Goal: Task Accomplishment & Management: Complete application form

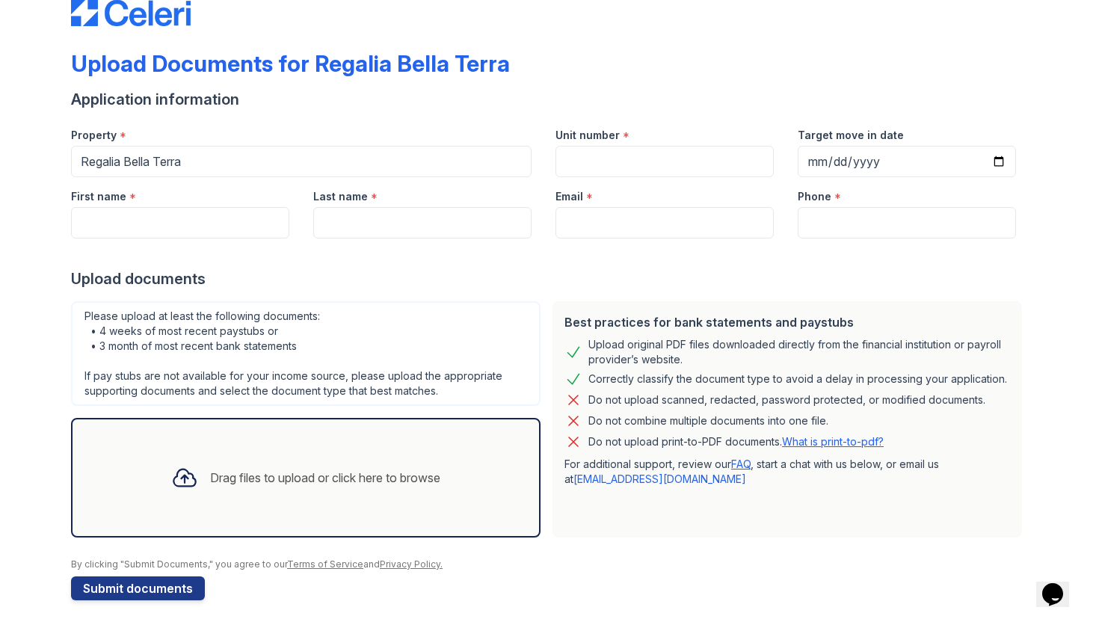
scroll to position [45, 0]
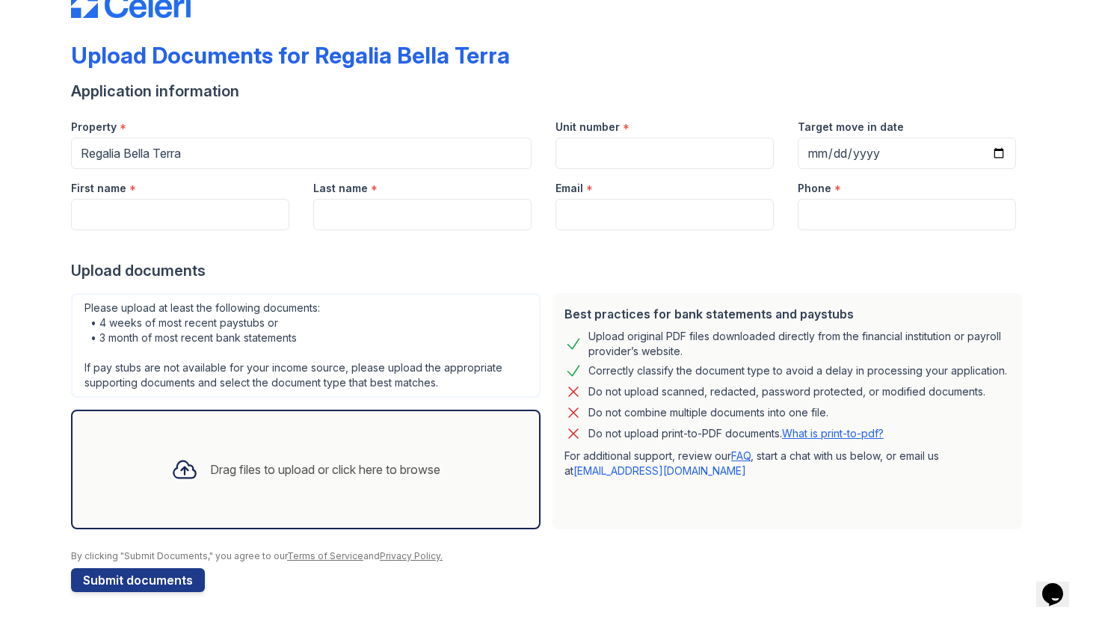
click at [182, 464] on icon at bounding box center [184, 469] width 22 height 17
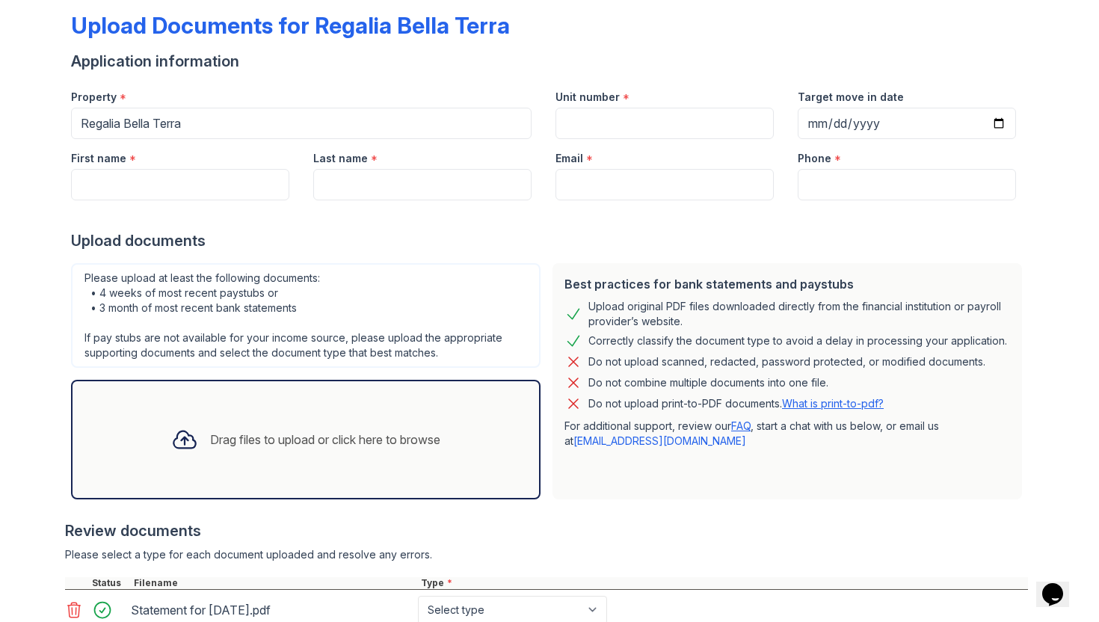
scroll to position [64, 0]
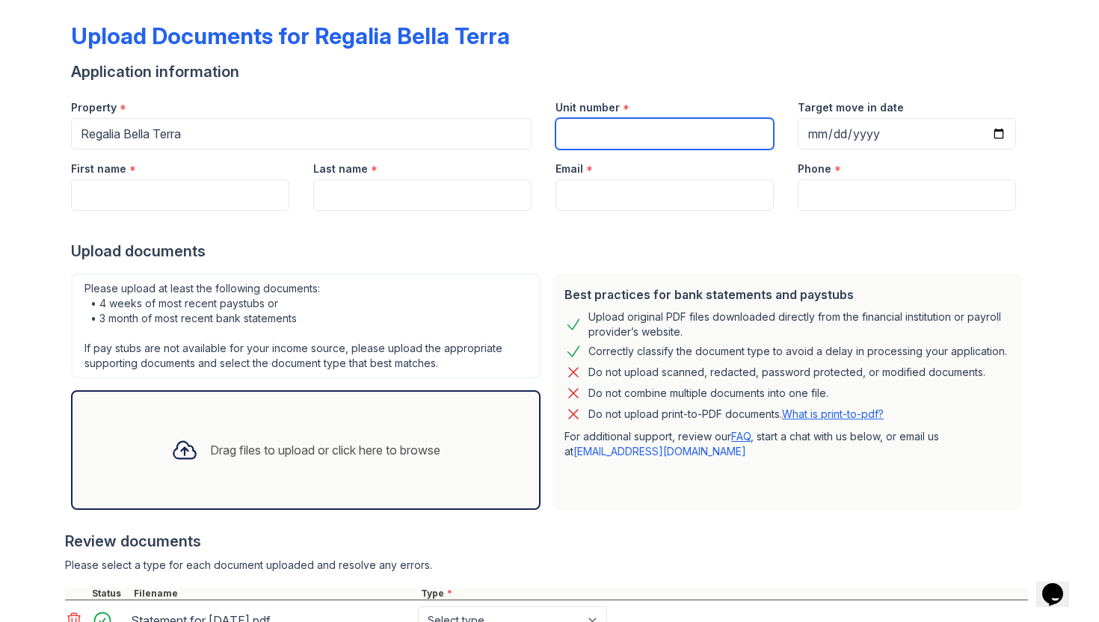
click at [616, 132] on input "Unit number" at bounding box center [665, 133] width 218 height 31
type input "403"
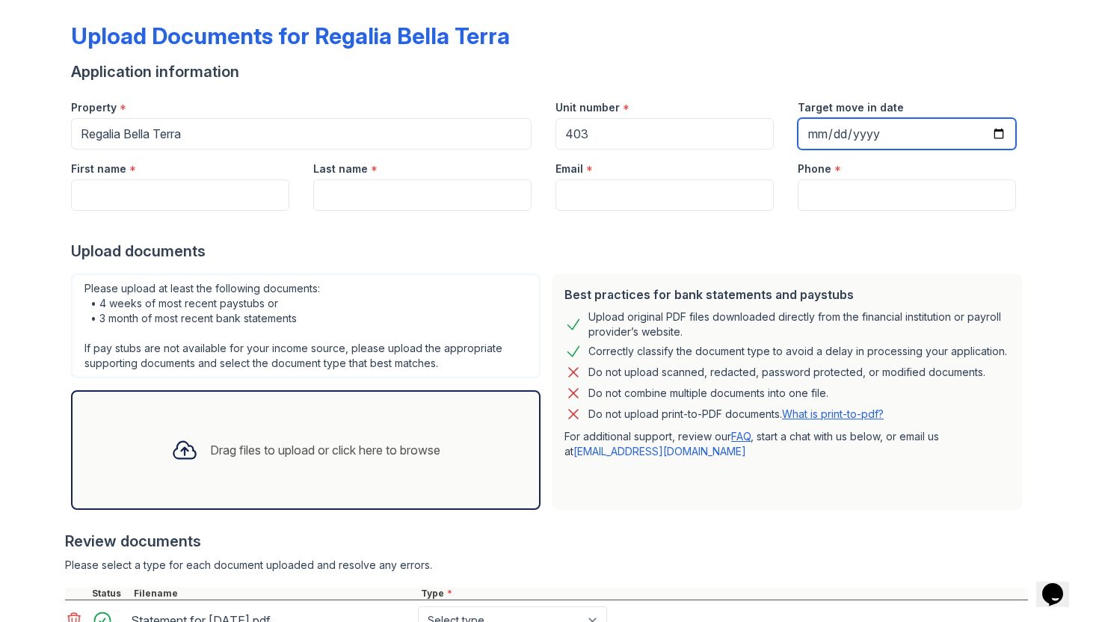
click at [899, 132] on input "Target move in date" at bounding box center [907, 133] width 218 height 31
type input "0199-11-21"
type input "[DATE]"
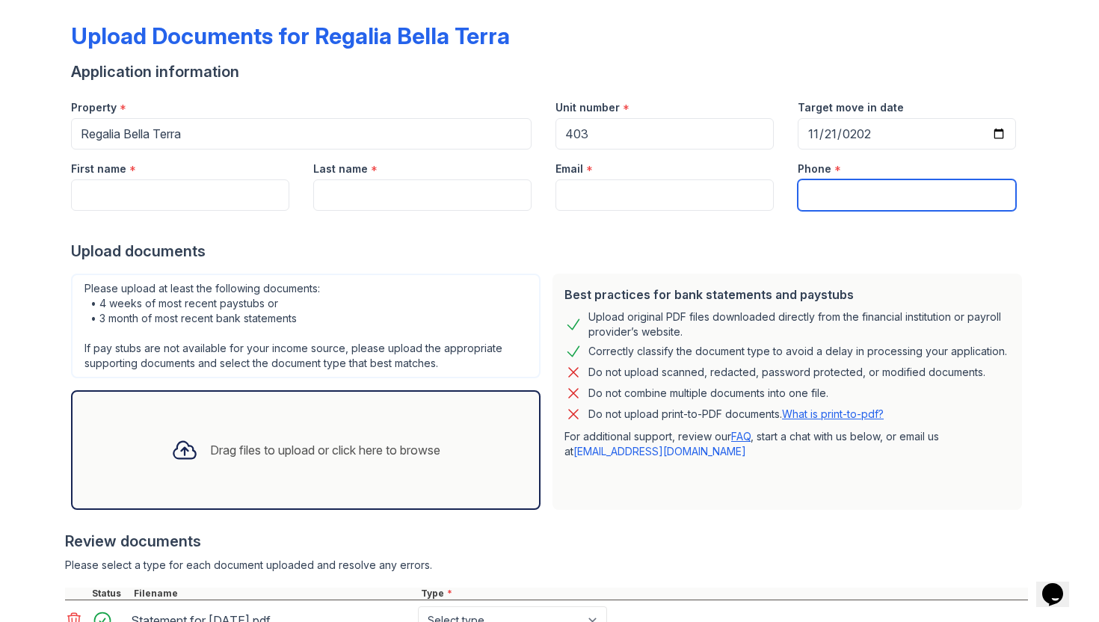
click at [837, 191] on input "Phone" at bounding box center [907, 194] width 218 height 31
type input "8104108327"
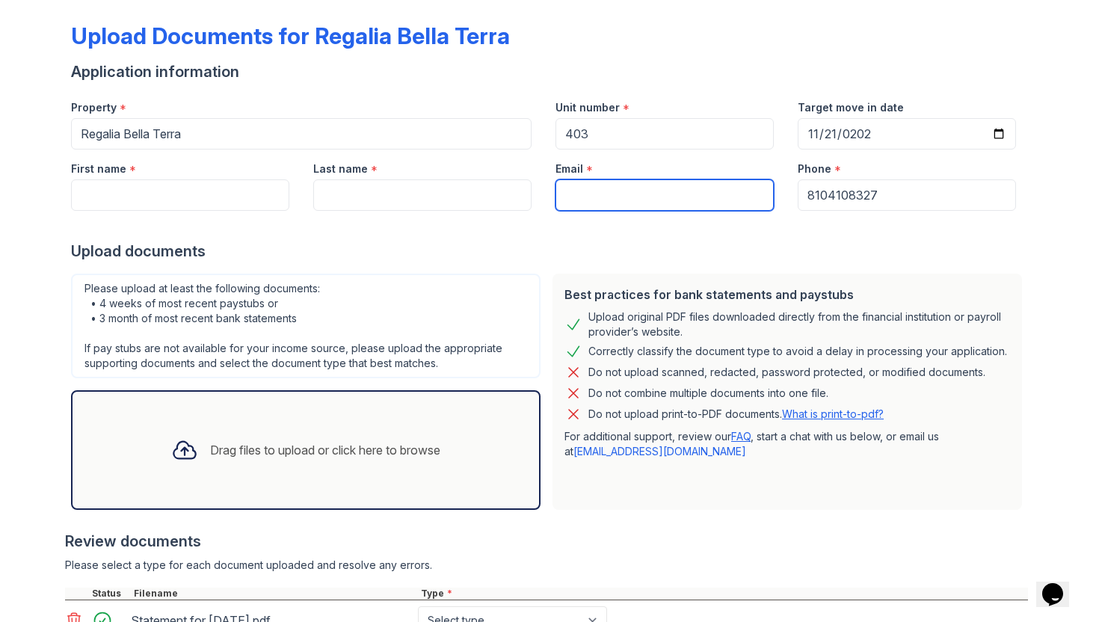
click at [647, 195] on input "Email" at bounding box center [665, 194] width 218 height 31
type input "t"
type input "[EMAIL_ADDRESS][DOMAIN_NAME]"
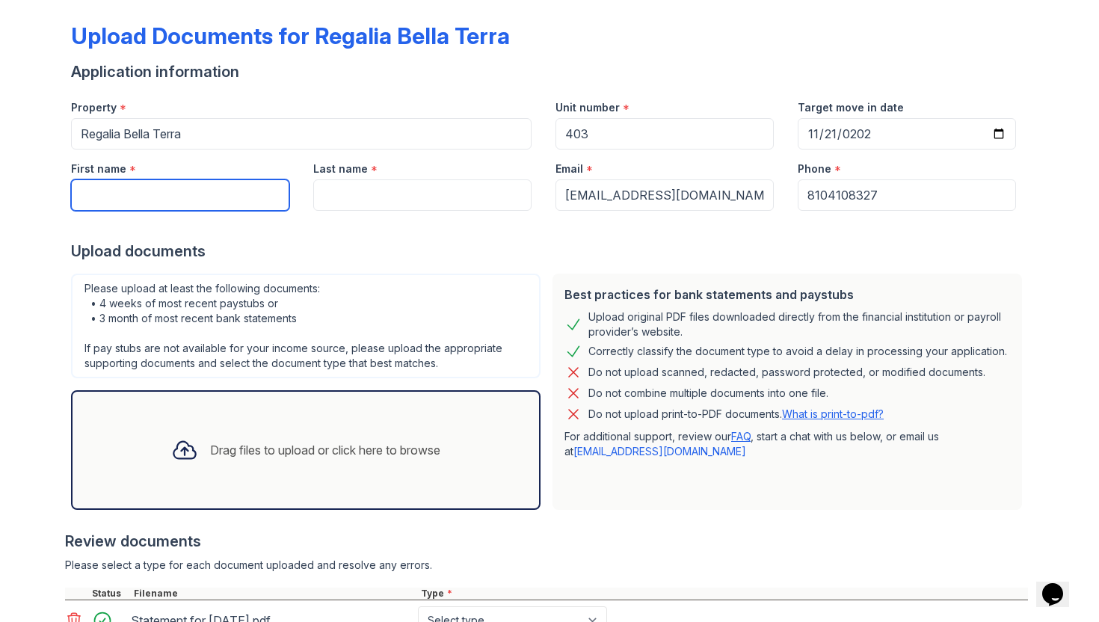
click at [247, 187] on input "First name" at bounding box center [180, 194] width 218 height 31
type input "[PERSON_NAME]"
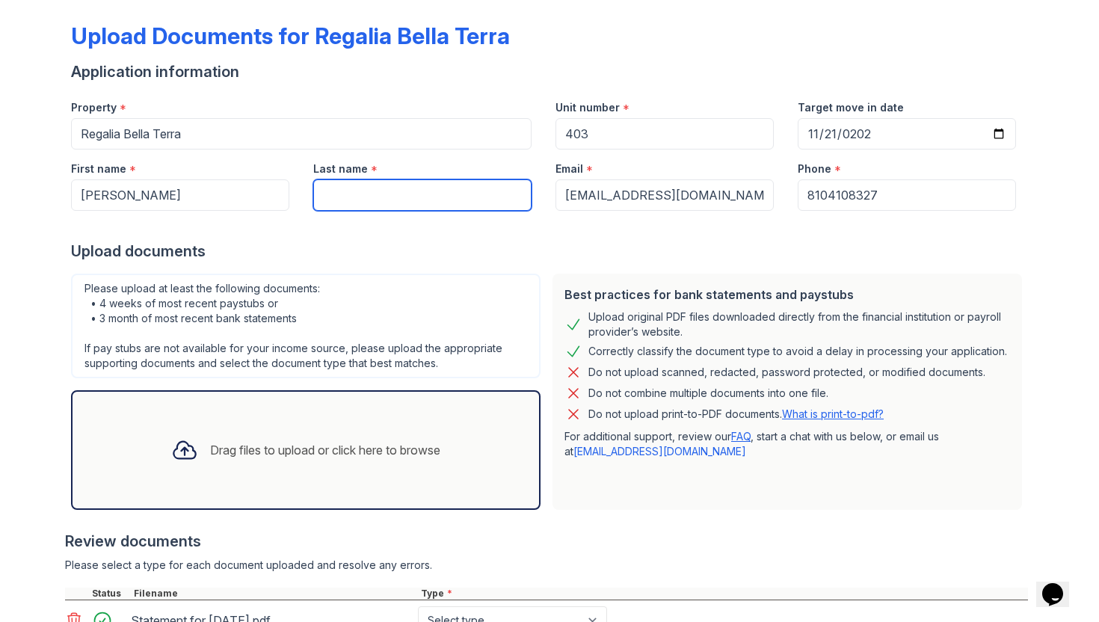
click at [339, 191] on input "Last name" at bounding box center [422, 194] width 218 height 31
type input "[PERSON_NAME]"
click at [215, 447] on div "Drag files to upload or click here to browse" at bounding box center [325, 450] width 230 height 18
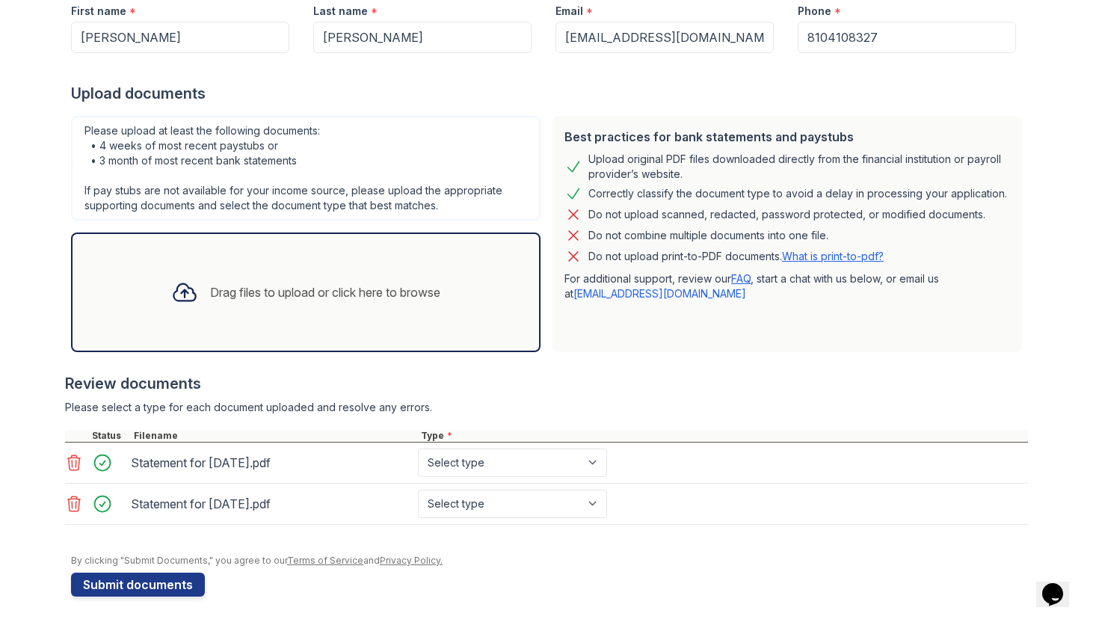
scroll to position [227, 0]
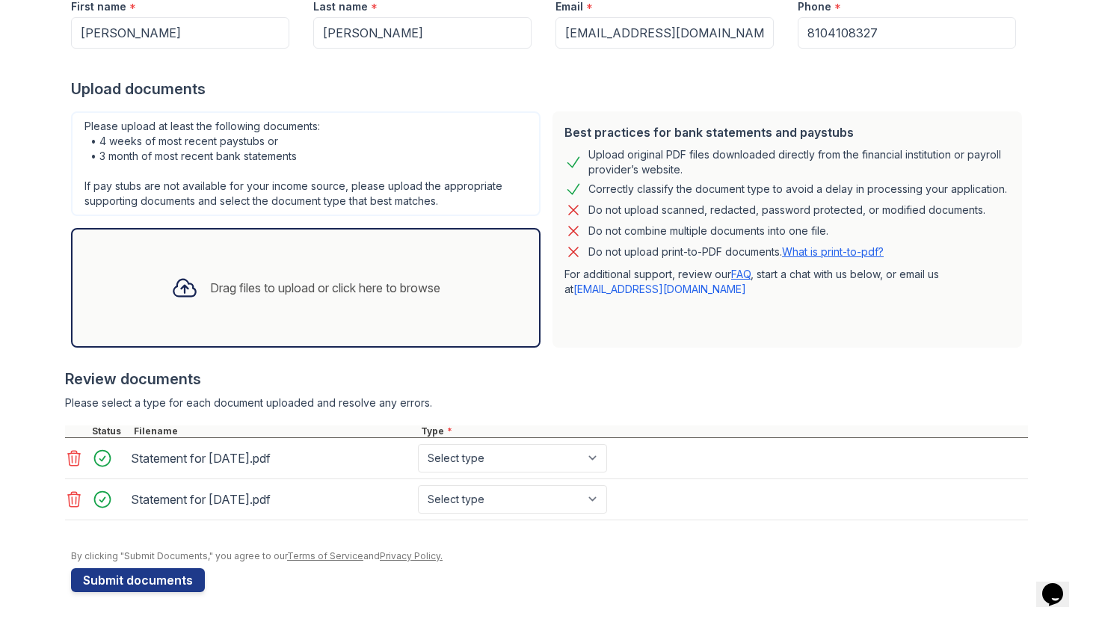
click at [77, 499] on icon at bounding box center [74, 499] width 18 height 18
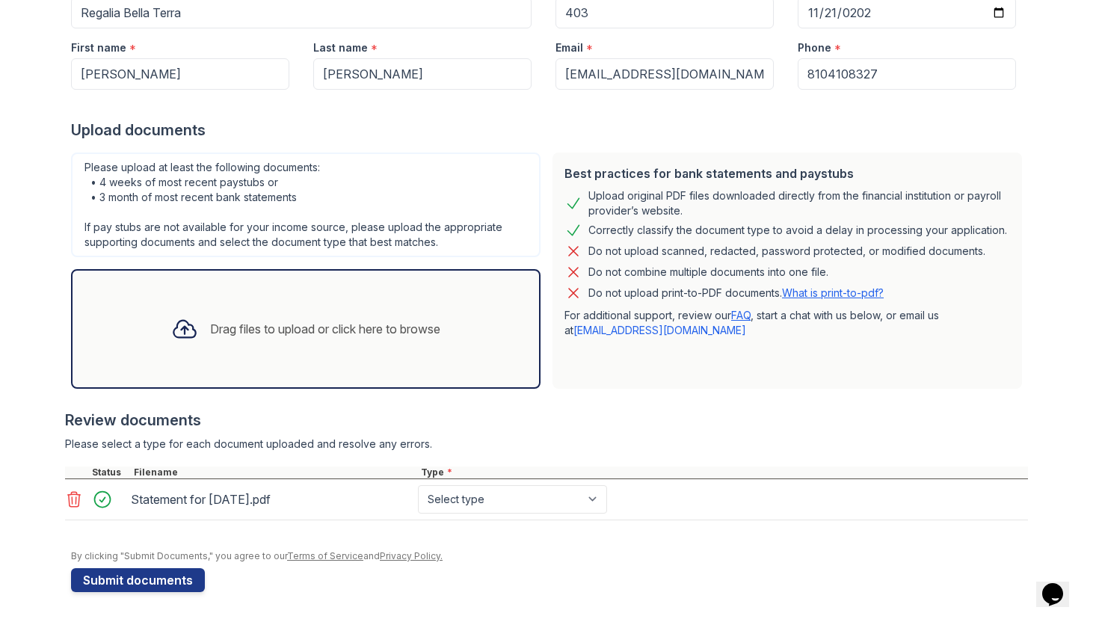
scroll to position [185, 0]
click at [470, 503] on select "Select type Paystub Bank Statement Offer Letter Tax Documents Benefit Award Let…" at bounding box center [512, 499] width 189 height 28
select select "paystub"
click at [418, 485] on select "Select type Paystub Bank Statement Offer Letter Tax Documents Benefit Award Let…" at bounding box center [512, 499] width 189 height 28
click at [291, 295] on div "Drag files to upload or click here to browse" at bounding box center [306, 329] width 470 height 120
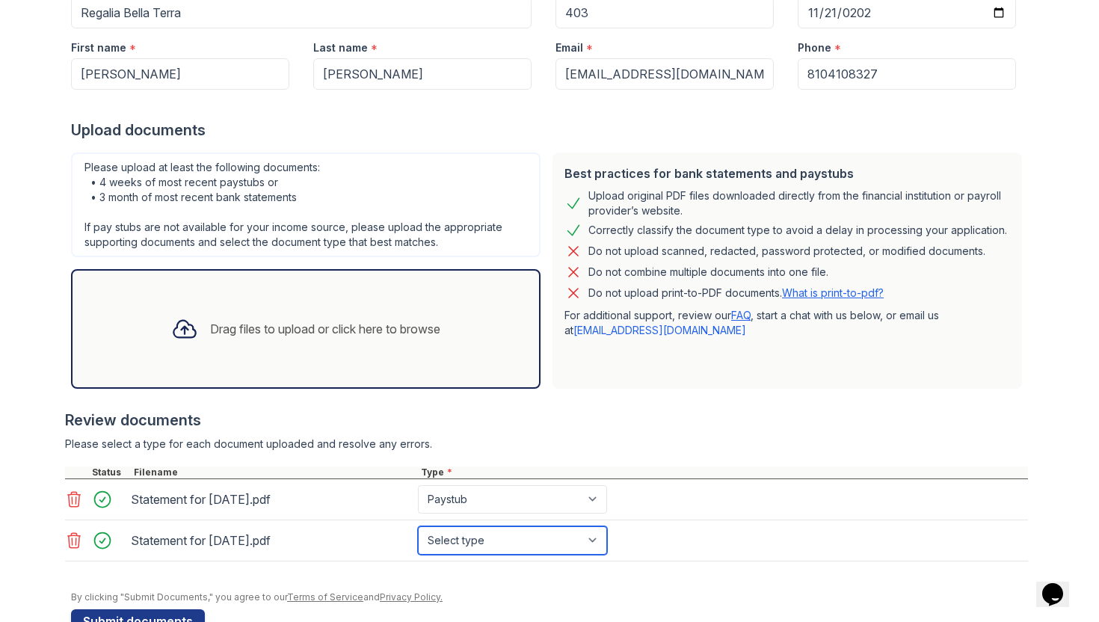
click at [464, 546] on select "Select type Paystub Bank Statement Offer Letter Tax Documents Benefit Award Let…" at bounding box center [512, 540] width 189 height 28
select select "paystub"
click at [418, 526] on select "Select type Paystub Bank Statement Offer Letter Tax Documents Benefit Award Let…" at bounding box center [512, 540] width 189 height 28
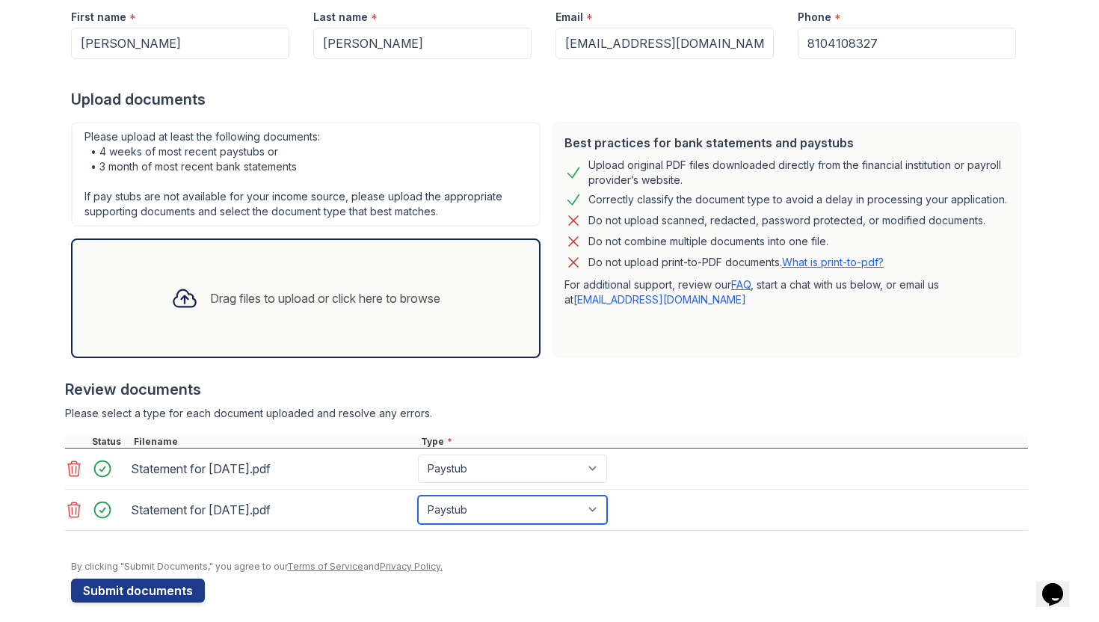
scroll to position [227, 0]
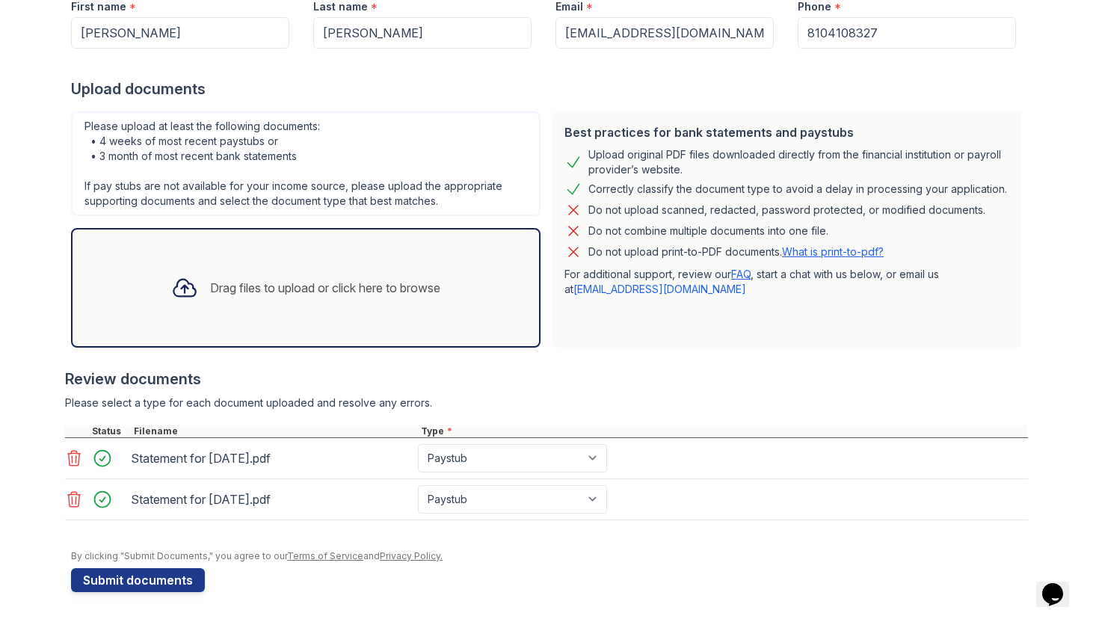
click at [290, 293] on div "Drag files to upload or click here to browse" at bounding box center [325, 288] width 230 height 18
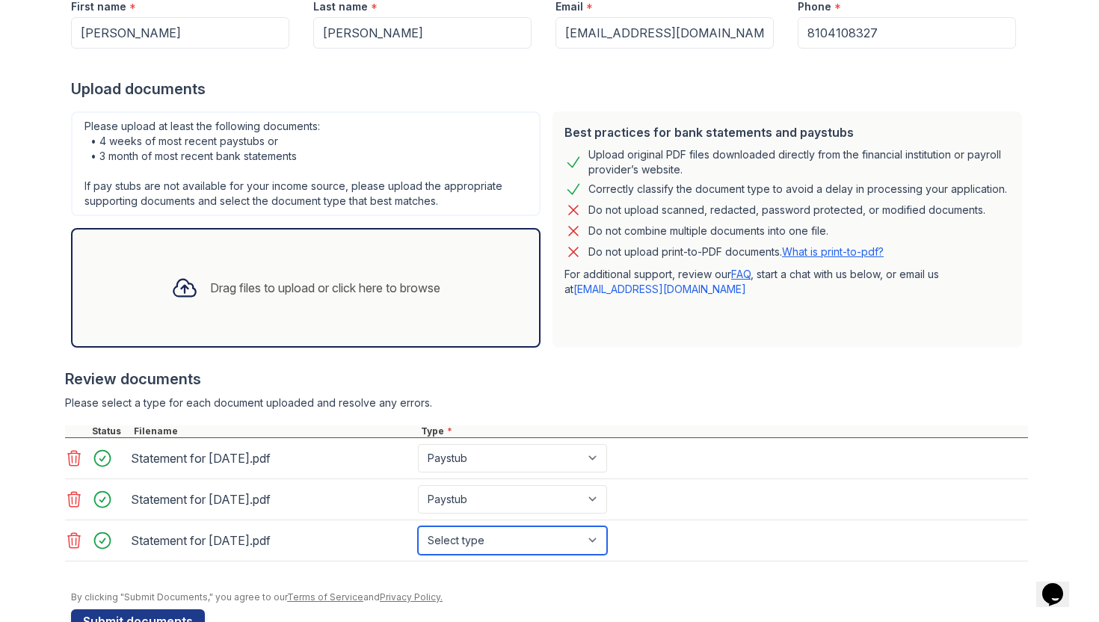
click at [441, 534] on select "Select type Paystub Bank Statement Offer Letter Tax Documents Benefit Award Let…" at bounding box center [512, 540] width 189 height 28
select select "paystub"
click at [418, 526] on select "Select type Paystub Bank Statement Offer Letter Tax Documents Benefit Award Let…" at bounding box center [512, 540] width 189 height 28
click at [319, 319] on div "Drag files to upload or click here to browse" at bounding box center [306, 288] width 470 height 120
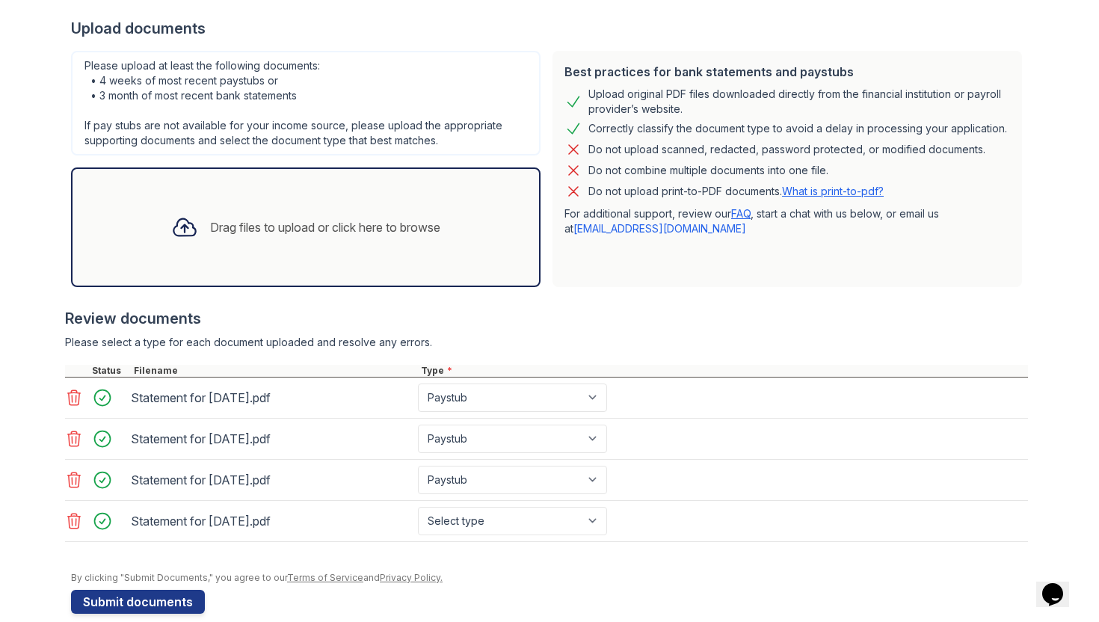
scroll to position [309, 0]
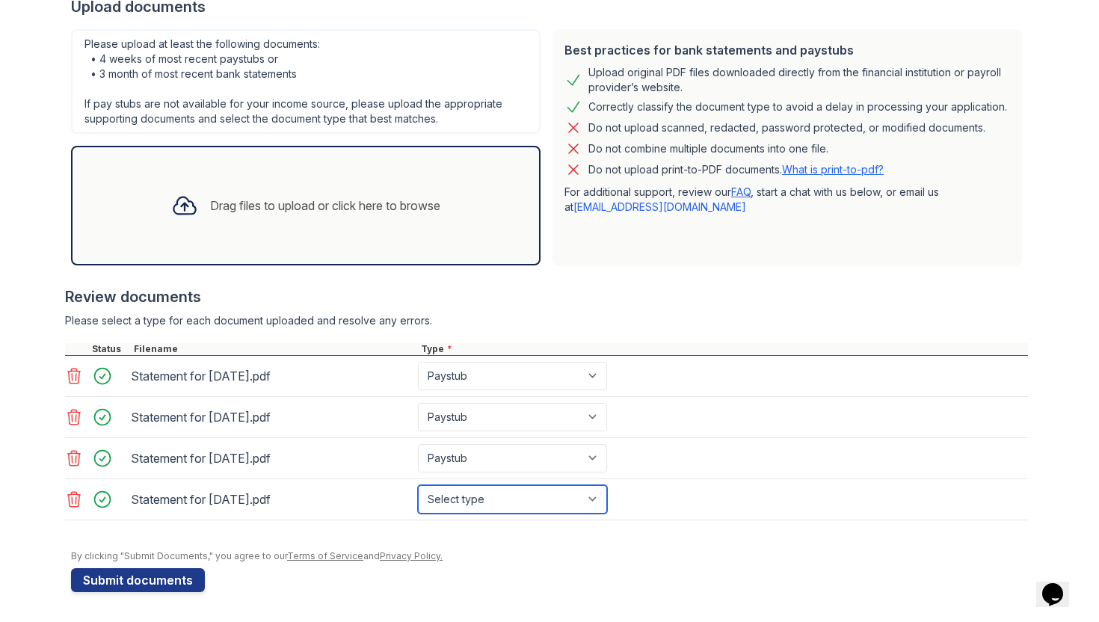
click at [529, 496] on select "Select type Paystub Bank Statement Offer Letter Tax Documents Benefit Award Let…" at bounding box center [512, 499] width 189 height 28
select select "paystub"
click at [418, 485] on select "Select type Paystub Bank Statement Offer Letter Tax Documents Benefit Award Let…" at bounding box center [512, 499] width 189 height 28
click at [692, 520] on div "Statement for [DATE].pdf Select type Paystub Bank Statement Offer Letter Tax Do…" at bounding box center [546, 499] width 963 height 41
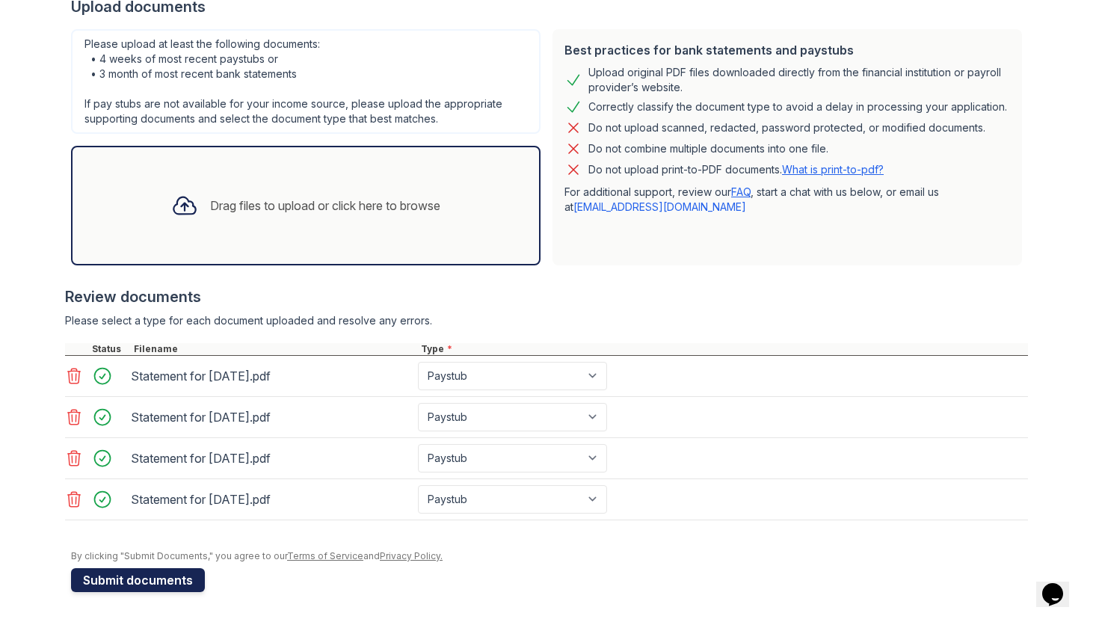
click at [167, 578] on button "Submit documents" at bounding box center [138, 580] width 134 height 24
